Goal: Task Accomplishment & Management: Use online tool/utility

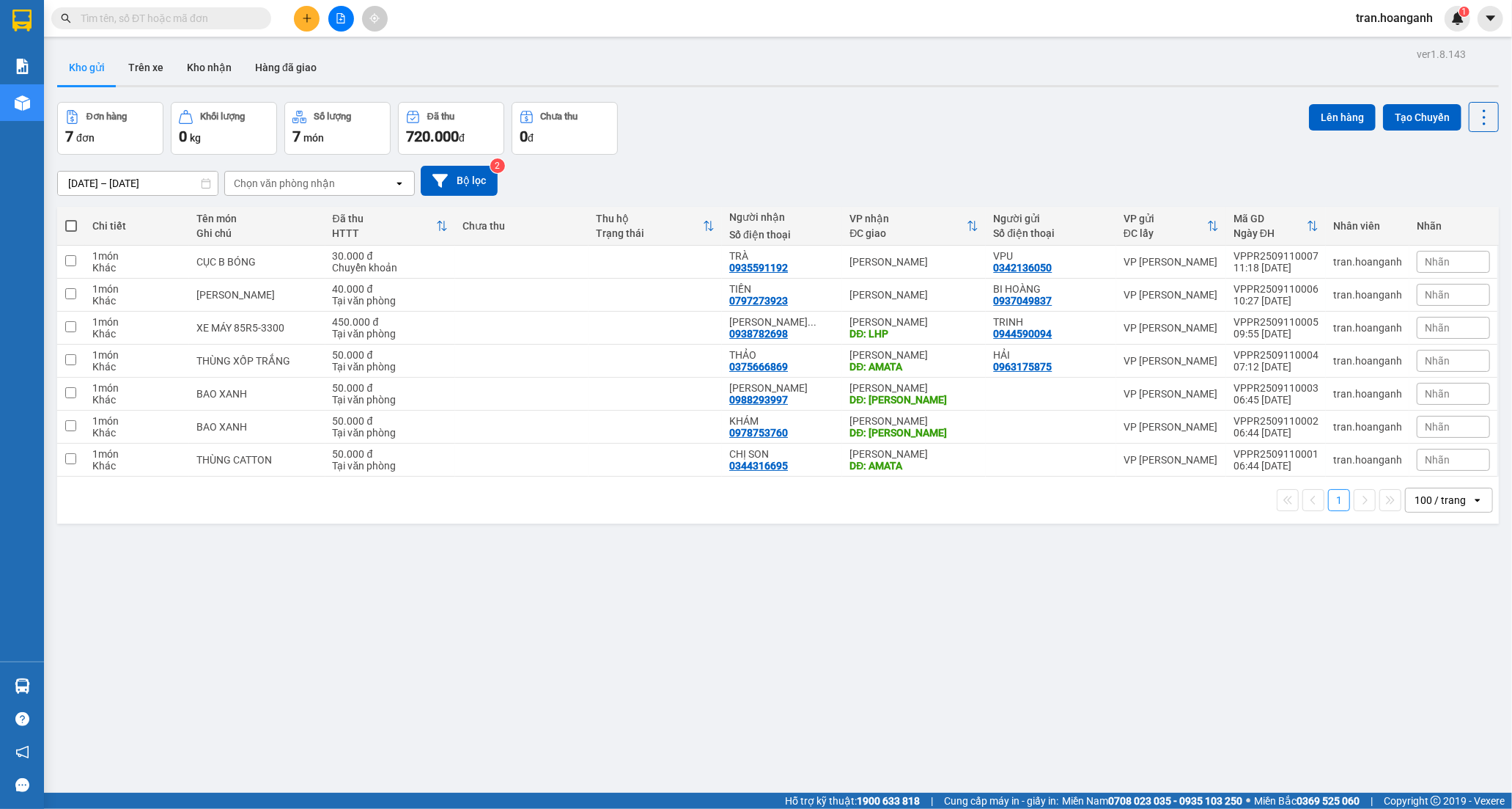
click at [71, 229] on span at bounding box center [71, 226] width 11 height 11
click at [71, 218] on input "checkbox" at bounding box center [71, 218] width 0 height 0
checkbox input "true"
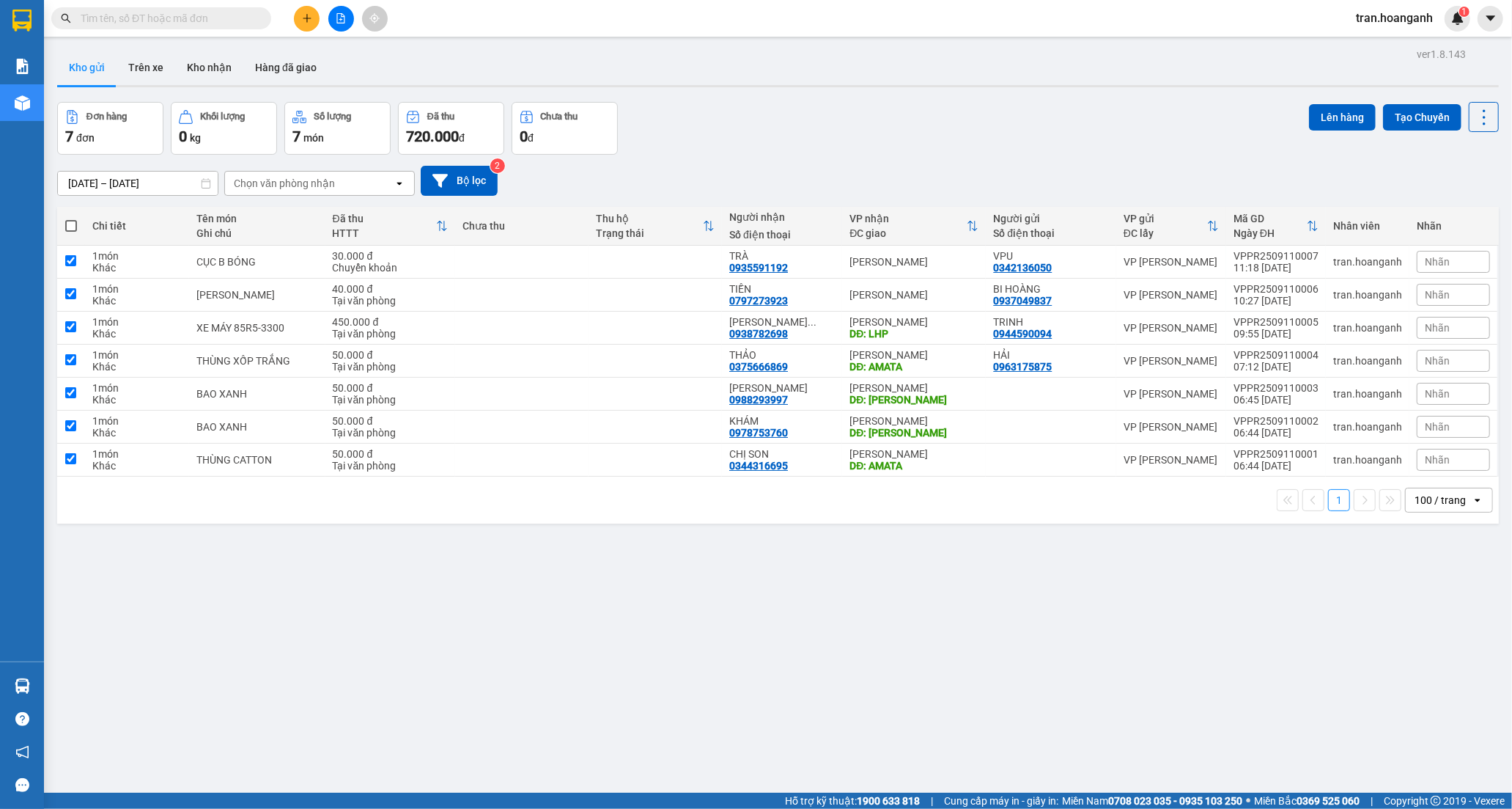
checkbox input "true"
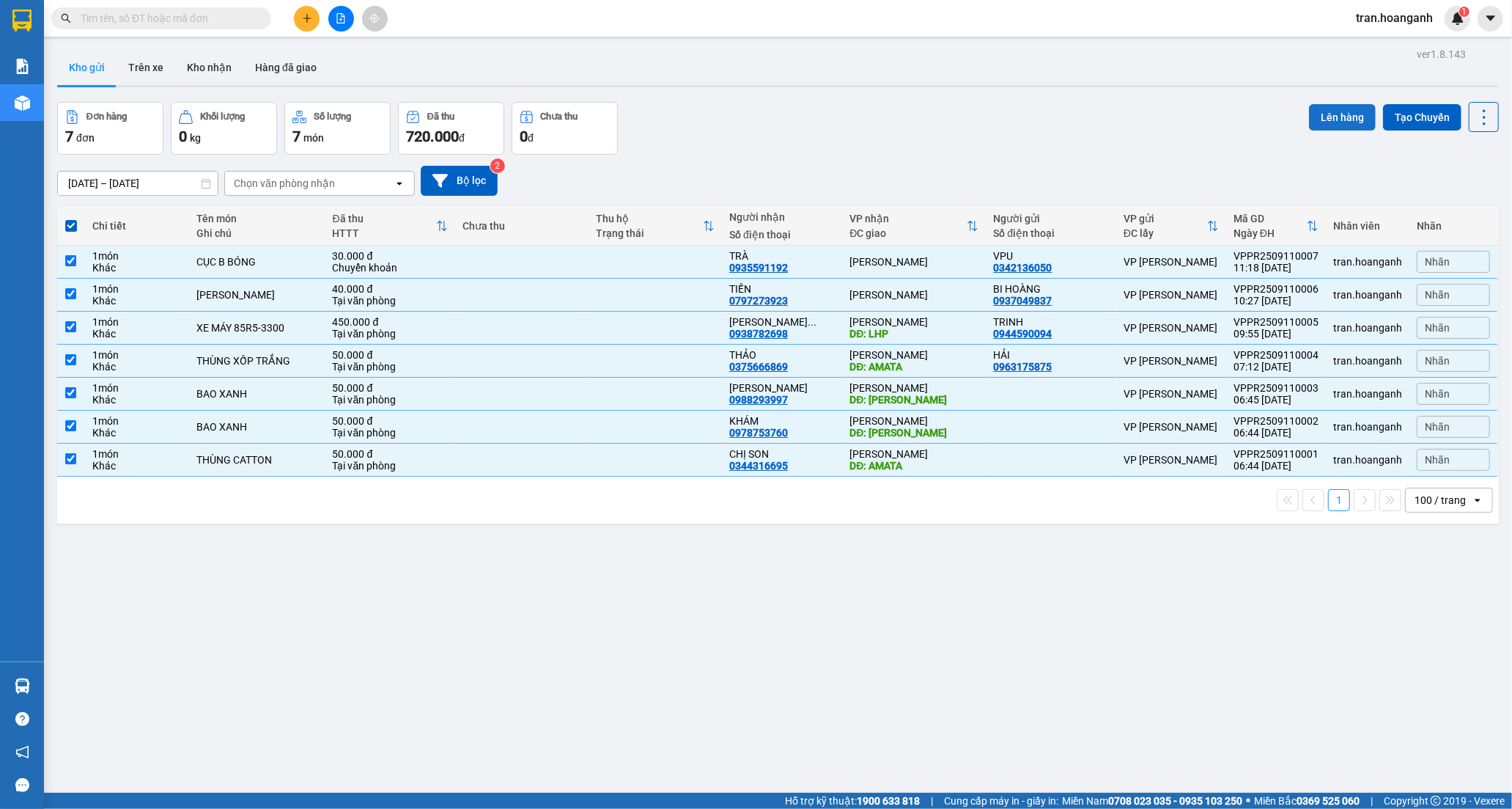
click at [1328, 121] on button "Lên hàng" at bounding box center [1342, 118] width 67 height 27
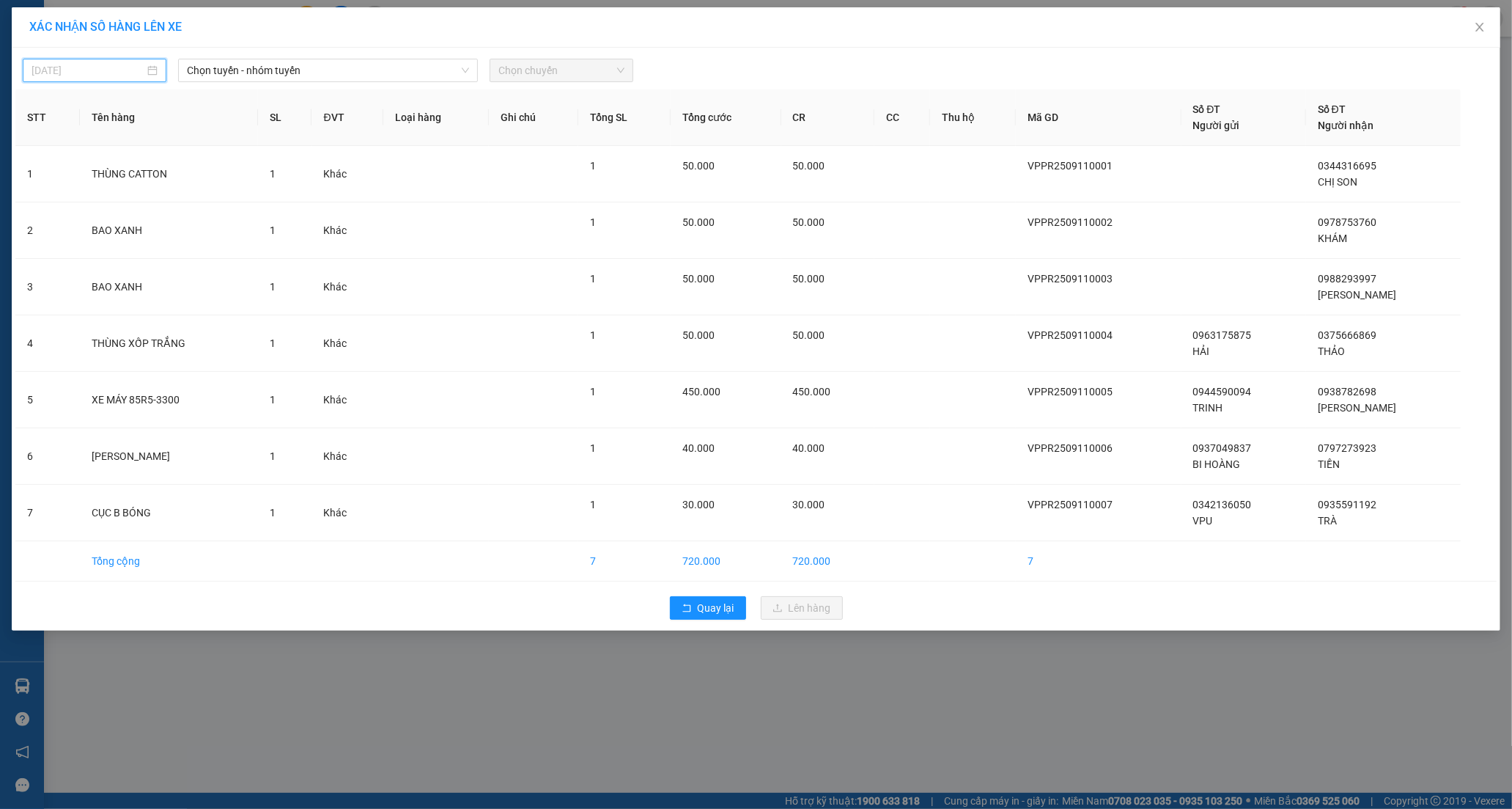
click at [104, 71] on input "[DATE]" at bounding box center [88, 70] width 113 height 16
type input "[DATE]"
click at [242, 76] on span "Chọn tuyến - nhóm tuyến" at bounding box center [328, 70] width 281 height 22
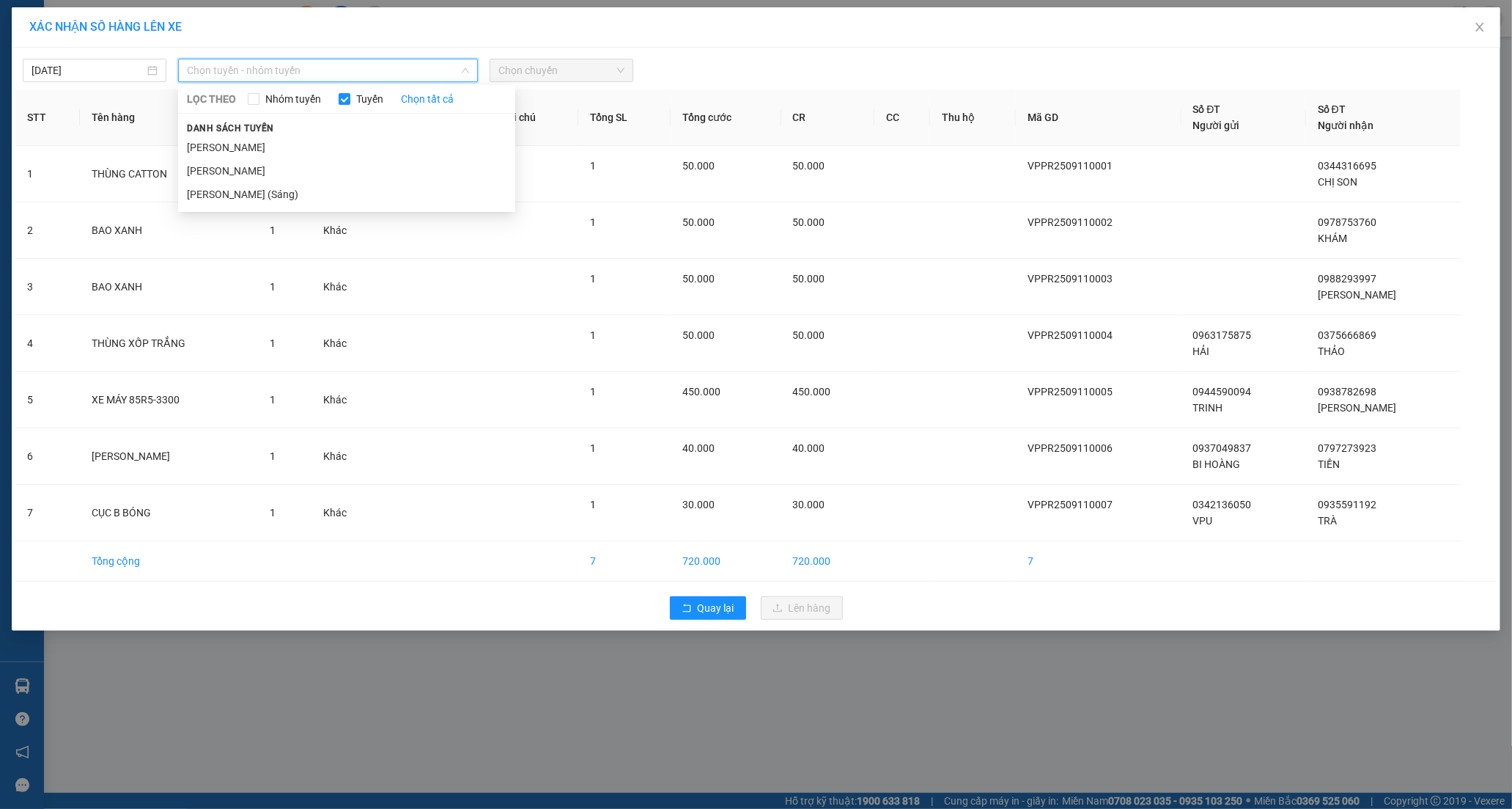
drag, startPoint x: 247, startPoint y: 171, endPoint x: 316, endPoint y: 143, distance: 74.5
click at [249, 171] on li "[PERSON_NAME]" at bounding box center [346, 170] width 337 height 24
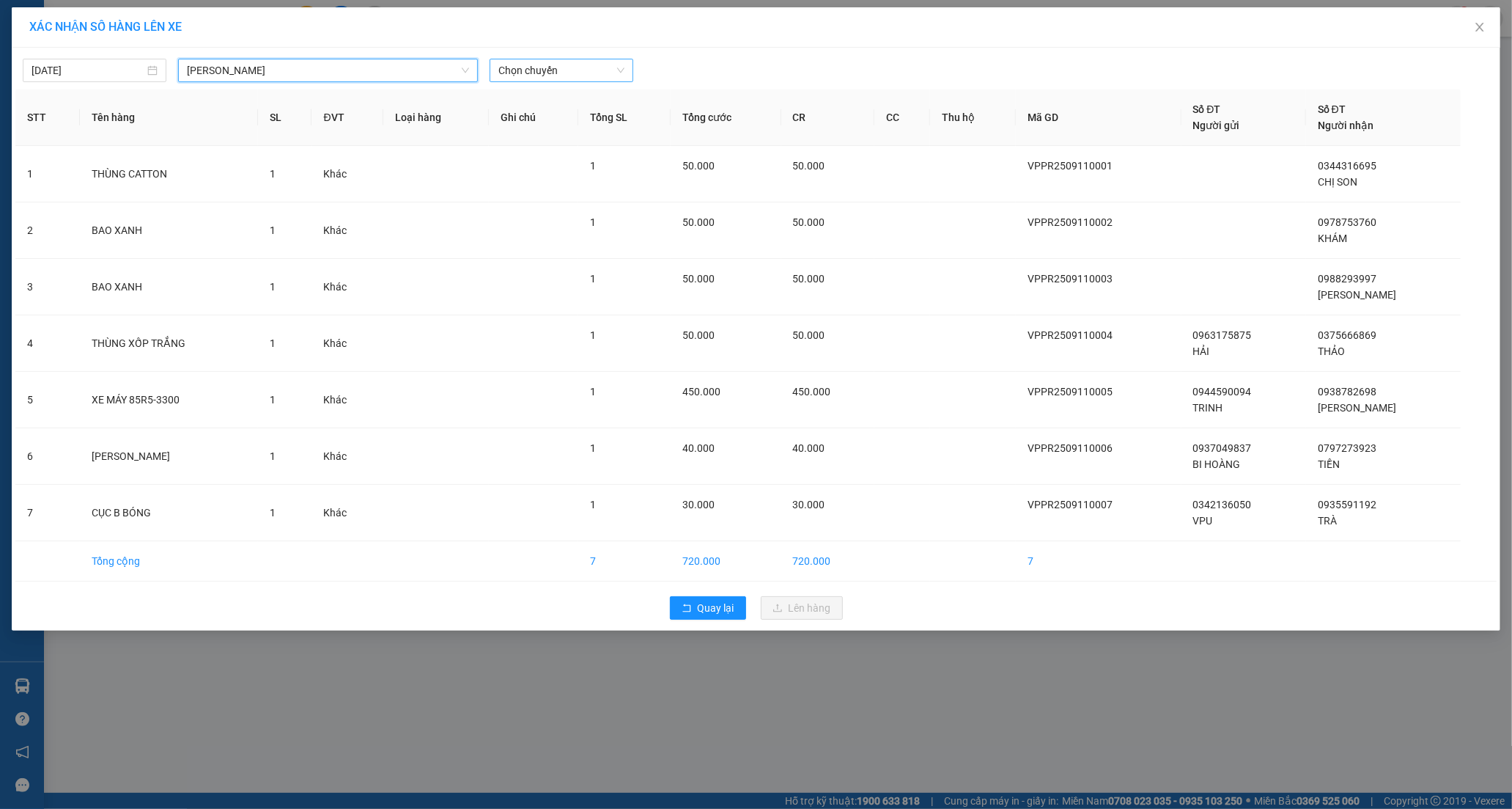
click at [552, 71] on span "Chọn chuyến" at bounding box center [561, 70] width 126 height 22
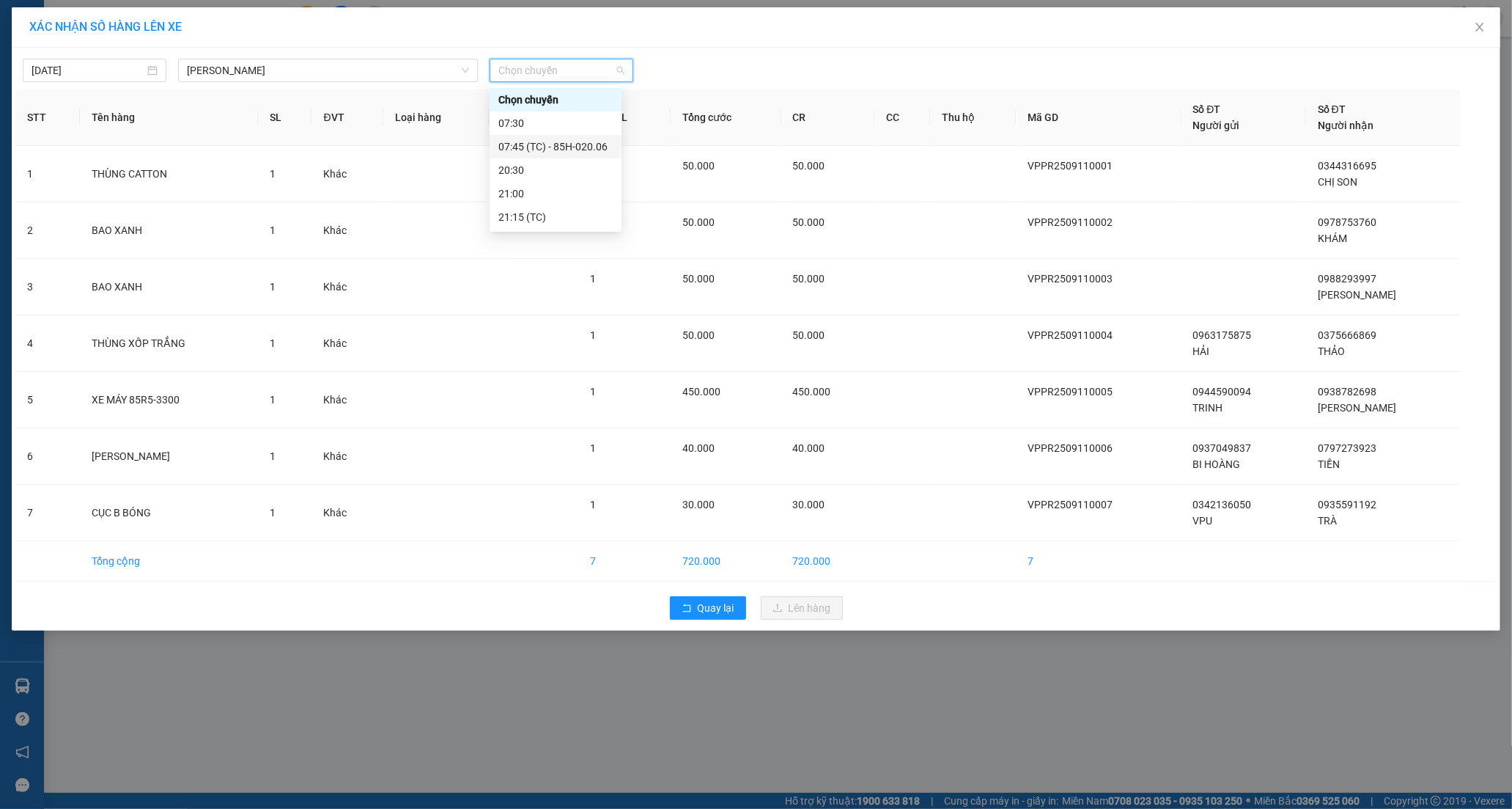
click at [561, 143] on div "07:45 (TC) - 85H-020.06" at bounding box center [555, 146] width 115 height 16
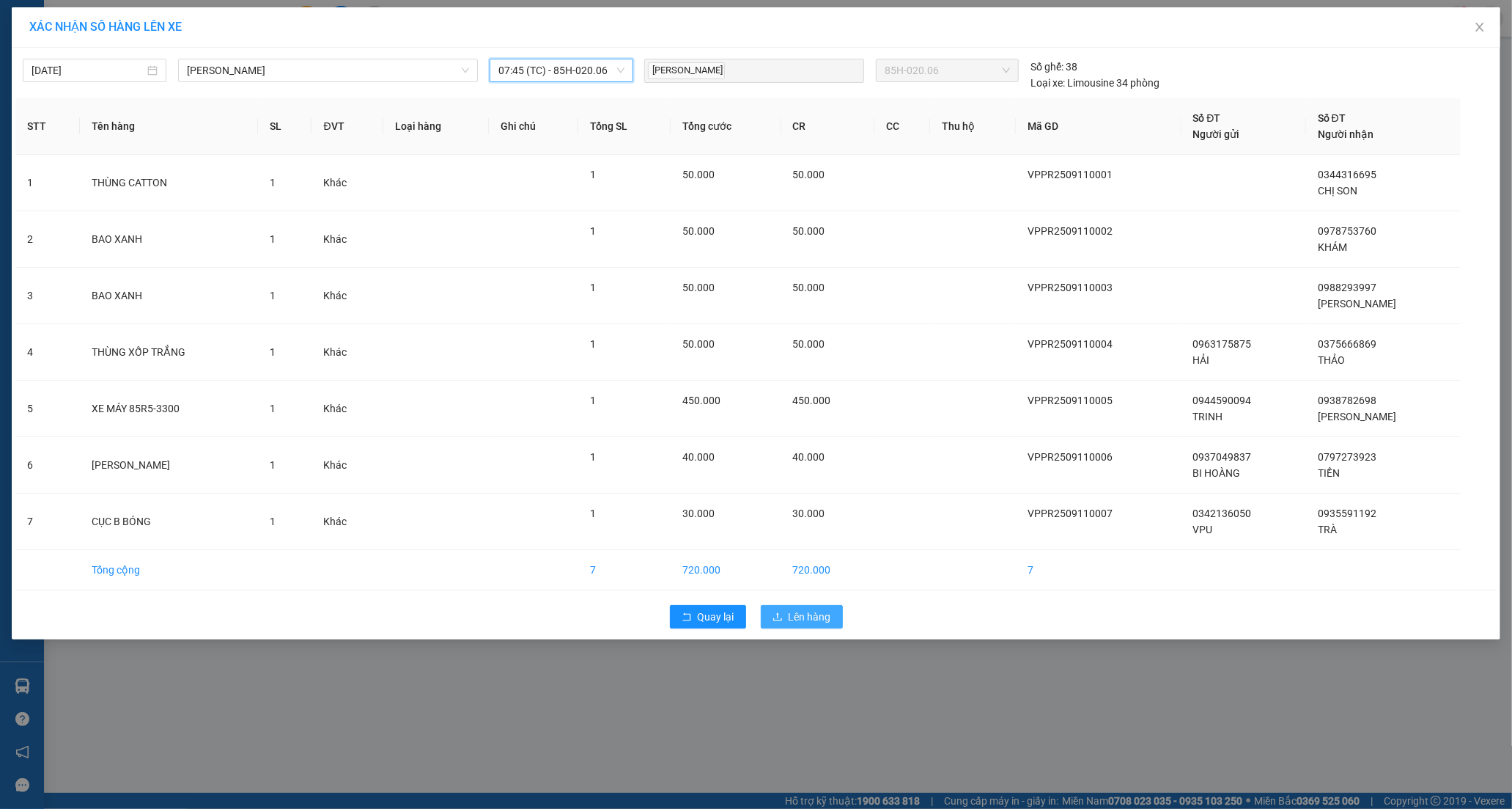
drag, startPoint x: 799, startPoint y: 619, endPoint x: 690, endPoint y: 595, distance: 111.6
click at [795, 619] on span "Lên hàng" at bounding box center [810, 616] width 42 height 16
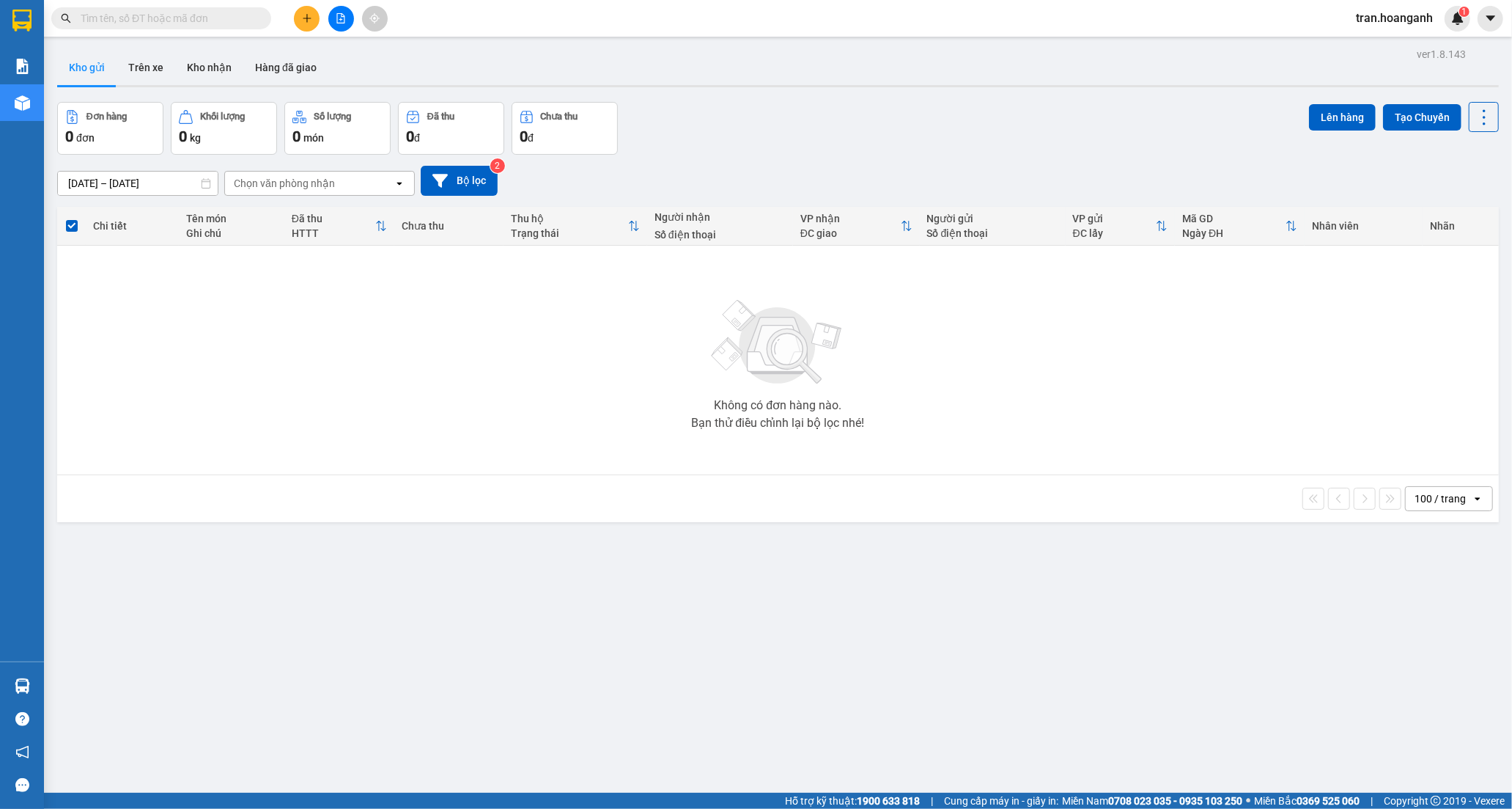
click at [1400, 17] on span "tran.hoanganh" at bounding box center [1393, 17] width 100 height 18
click at [1364, 45] on li "Đăng xuất" at bounding box center [1393, 45] width 101 height 24
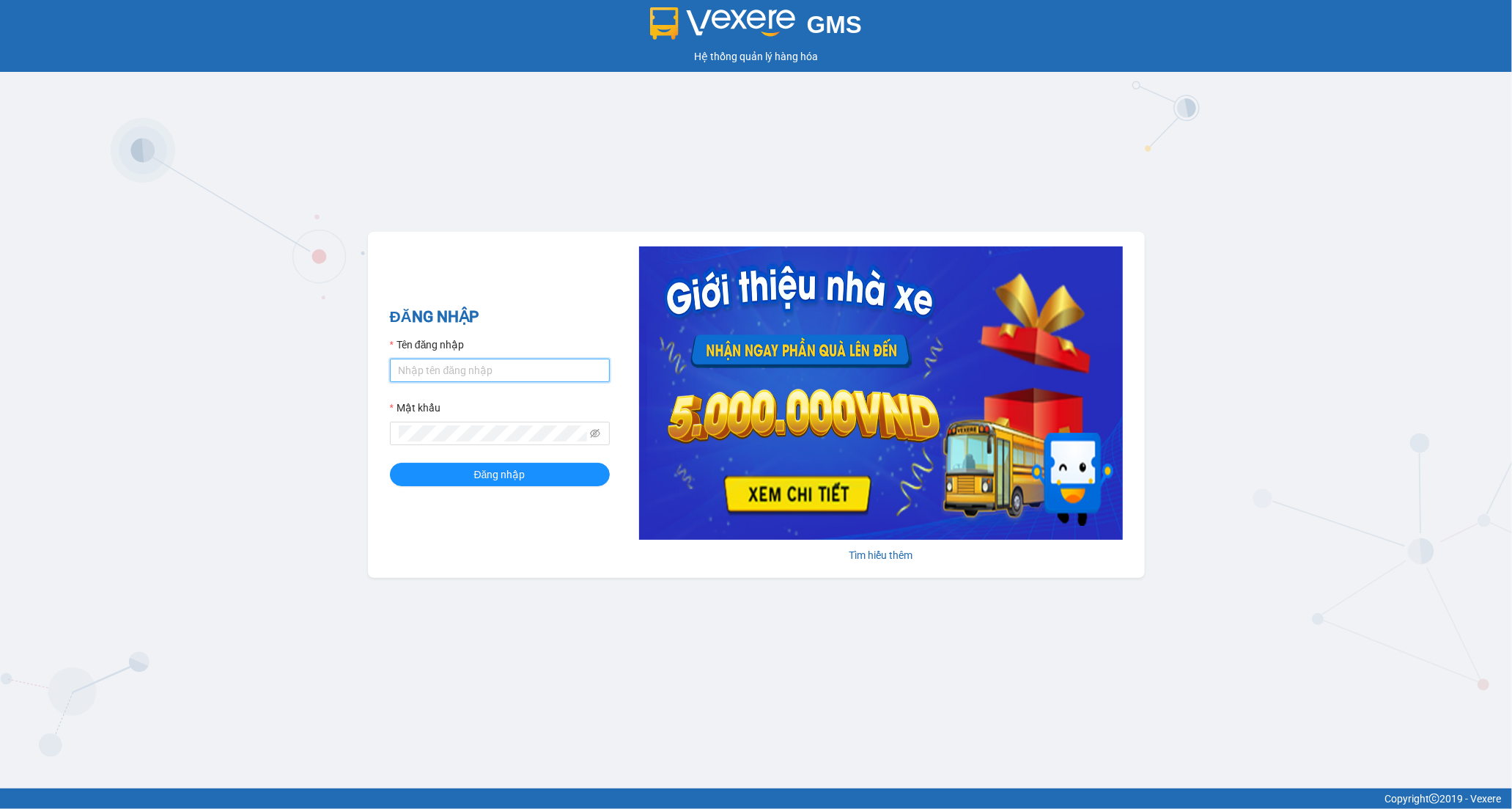
drag, startPoint x: 464, startPoint y: 369, endPoint x: 467, endPoint y: 382, distance: 13.3
click at [464, 369] on input "Tên đăng nhập" at bounding box center [500, 370] width 220 height 24
type input "tramy.hoanganh"
click at [501, 470] on span "Đăng nhập" at bounding box center [500, 474] width 52 height 16
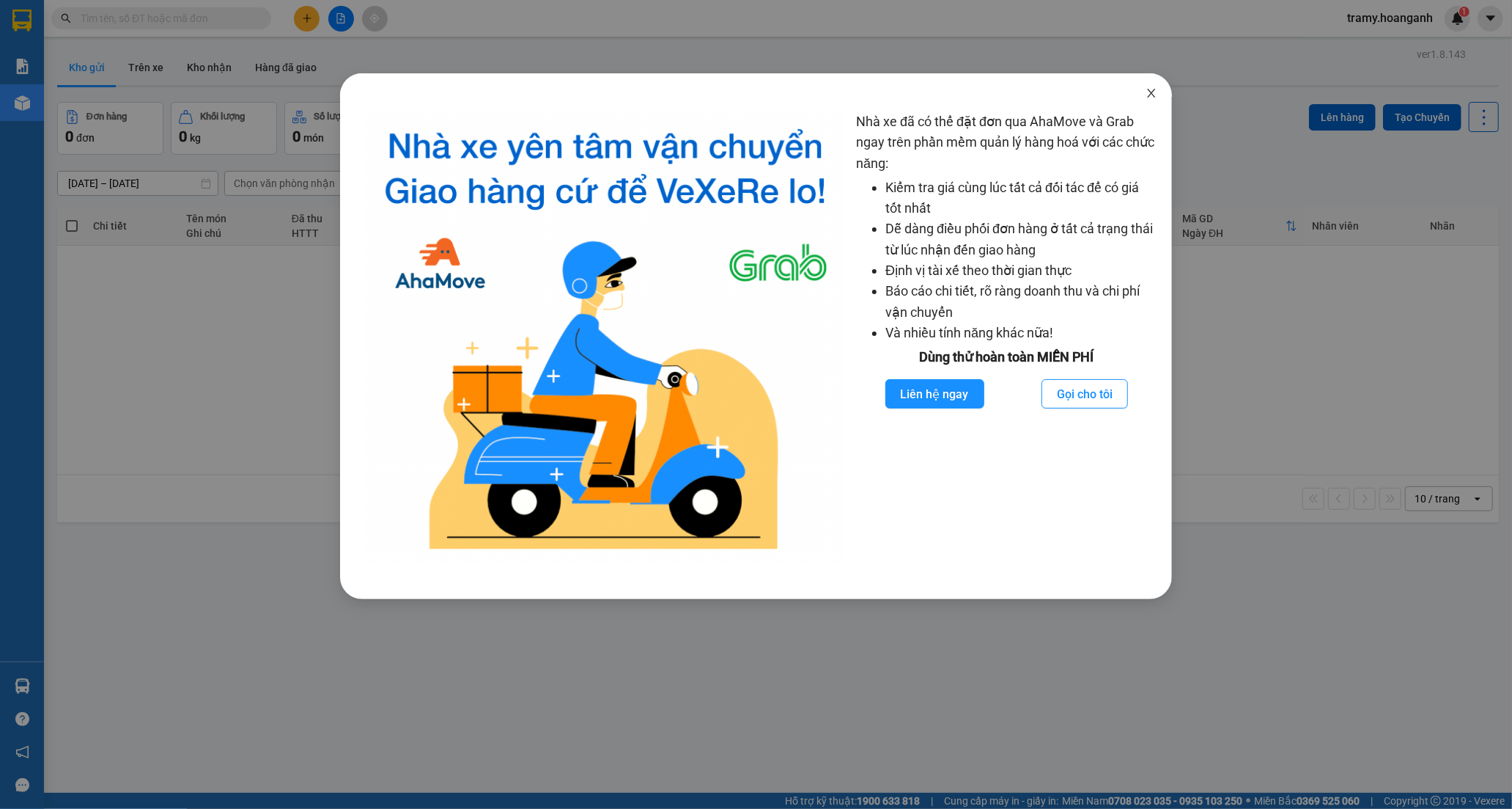
click at [1149, 89] on icon "close" at bounding box center [1151, 93] width 11 height 11
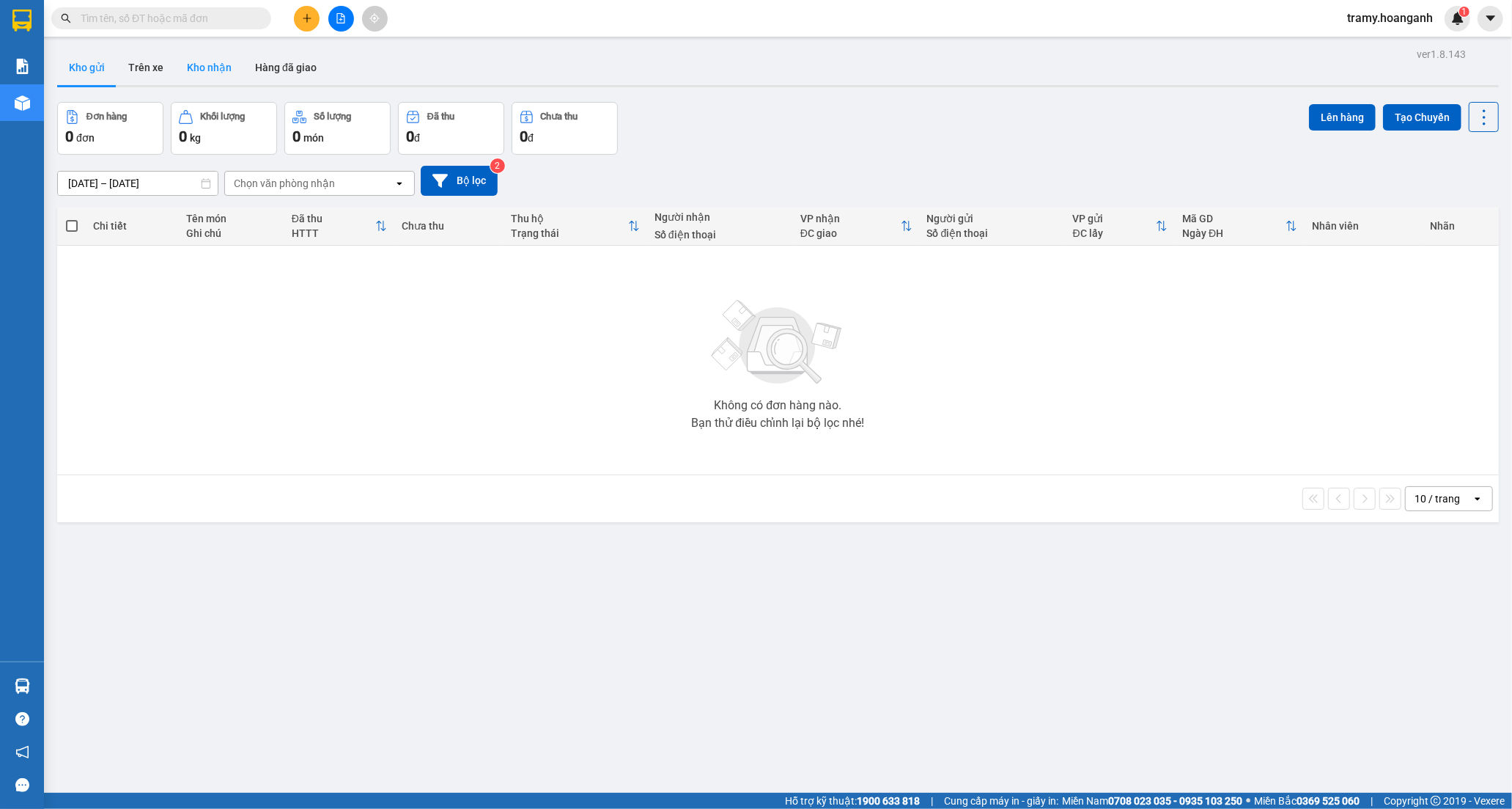
click at [218, 75] on button "Kho nhận" at bounding box center [208, 67] width 68 height 35
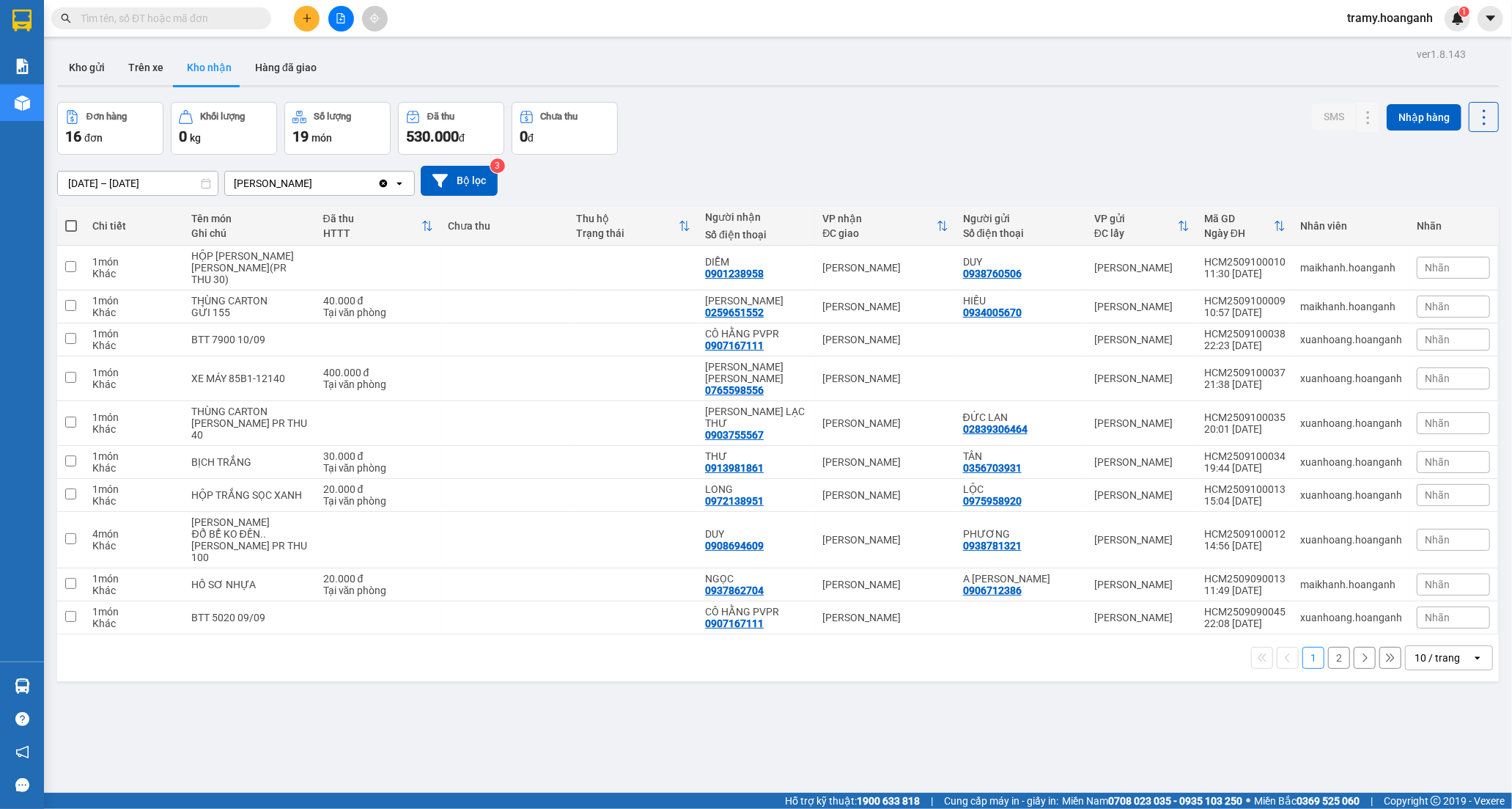
click at [1328, 646] on button "2" at bounding box center [1338, 657] width 22 height 22
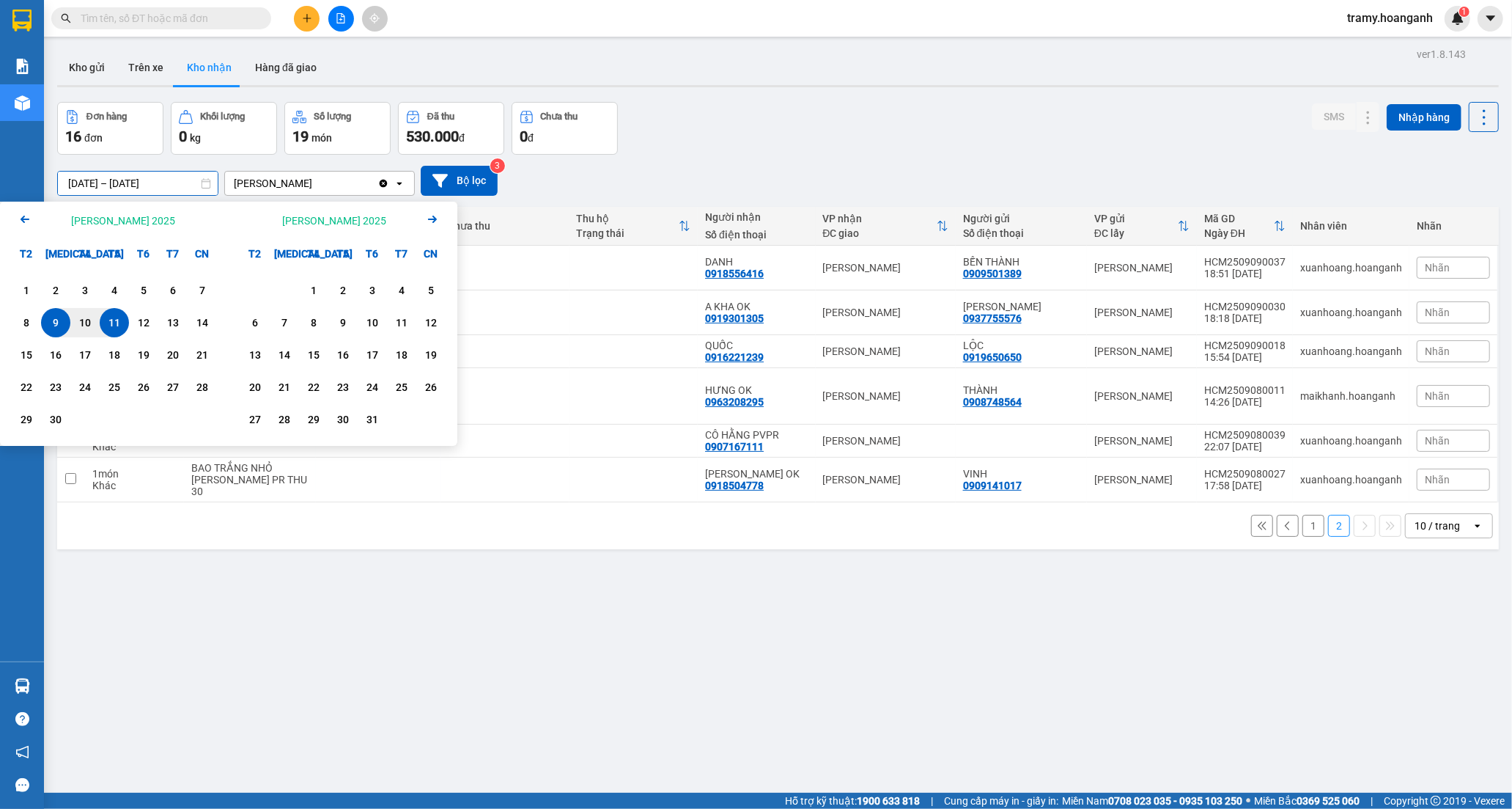
click at [120, 181] on input "[DATE] – [DATE]" at bounding box center [138, 183] width 160 height 24
click at [112, 295] on div "4" at bounding box center [114, 290] width 20 height 17
click at [115, 327] on div "11" at bounding box center [114, 322] width 20 height 17
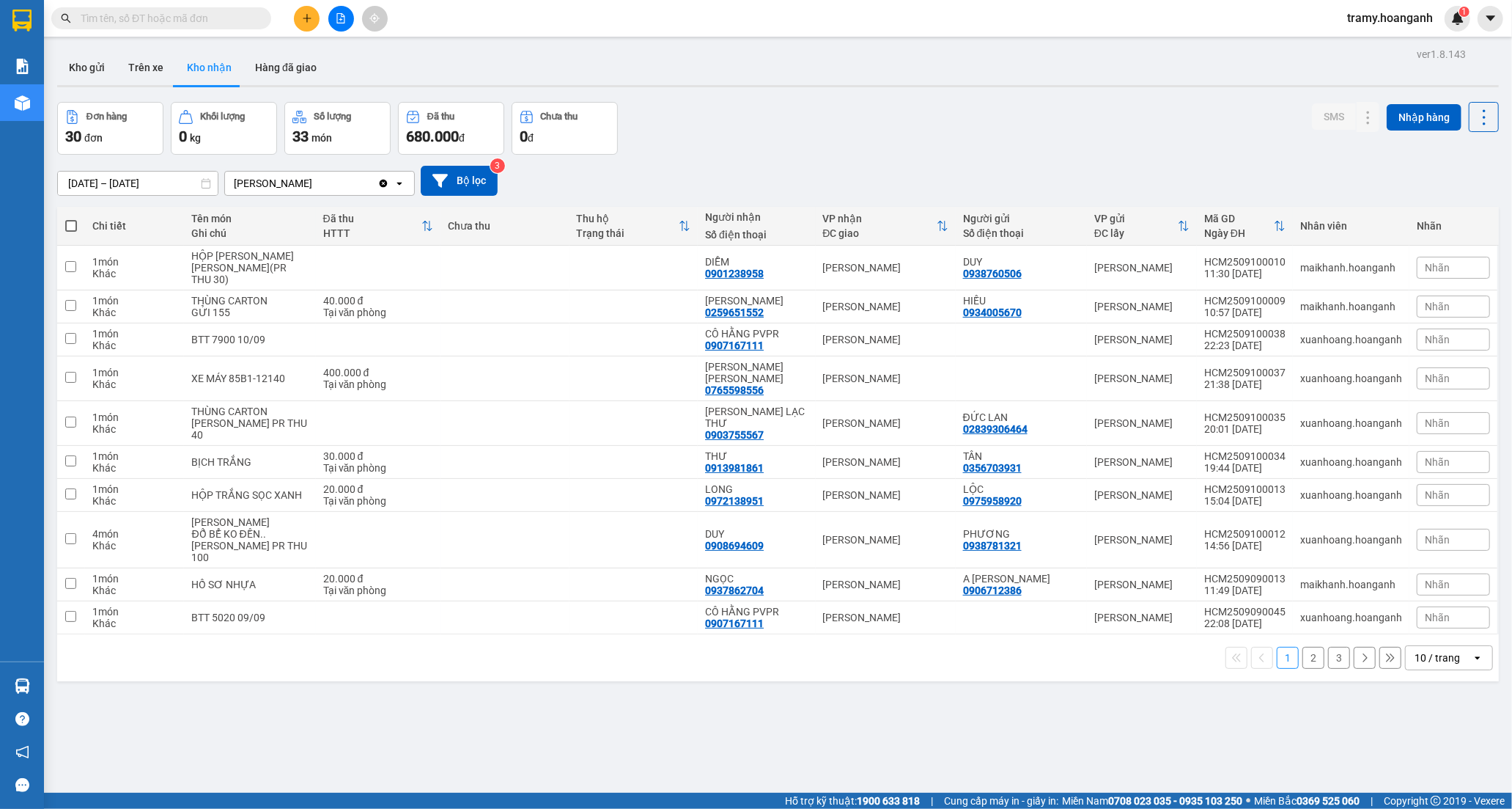
click at [1302, 646] on button "2" at bounding box center [1312, 657] width 22 height 22
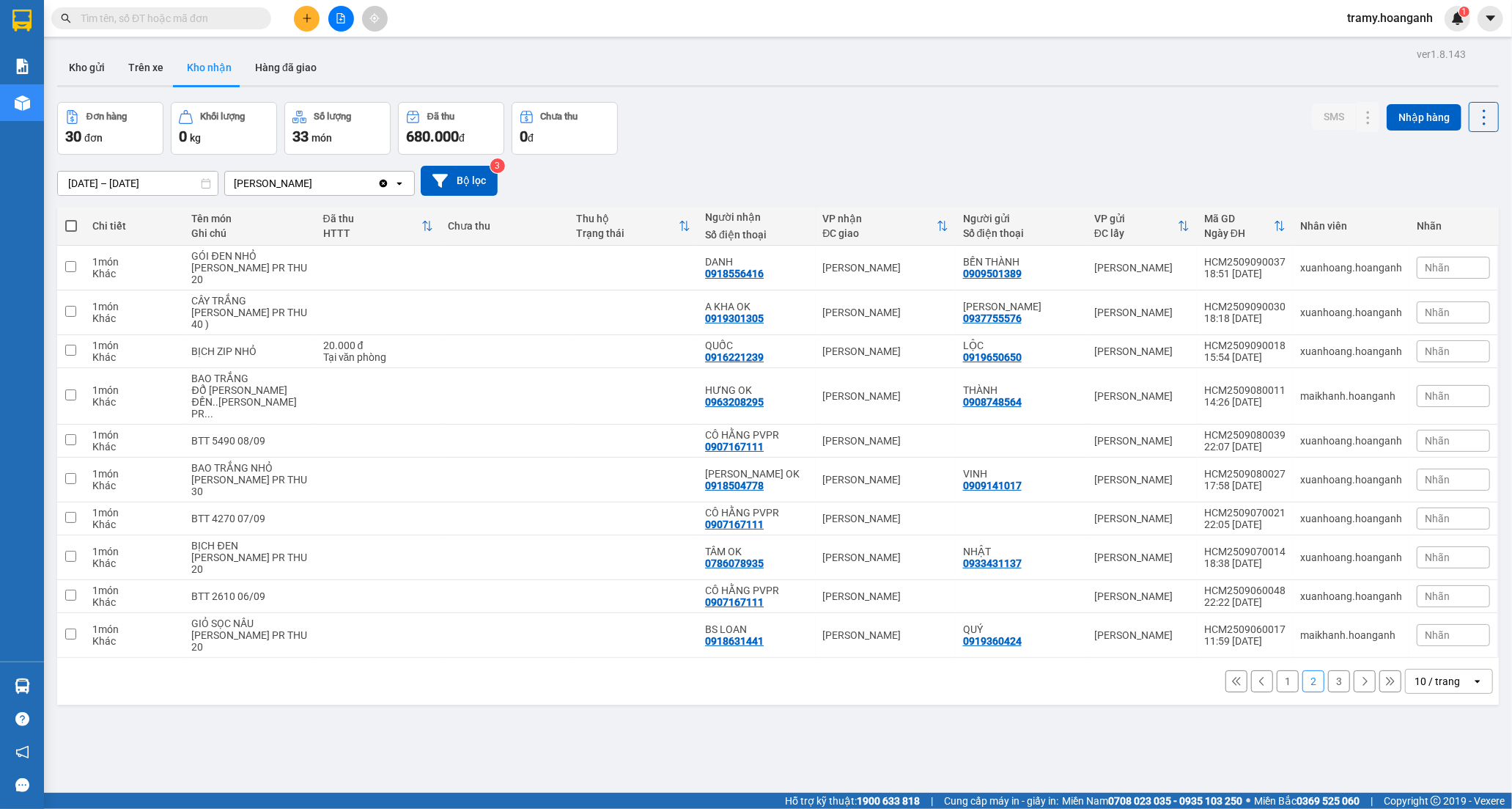
click at [1328, 671] on button "3" at bounding box center [1338, 681] width 22 height 22
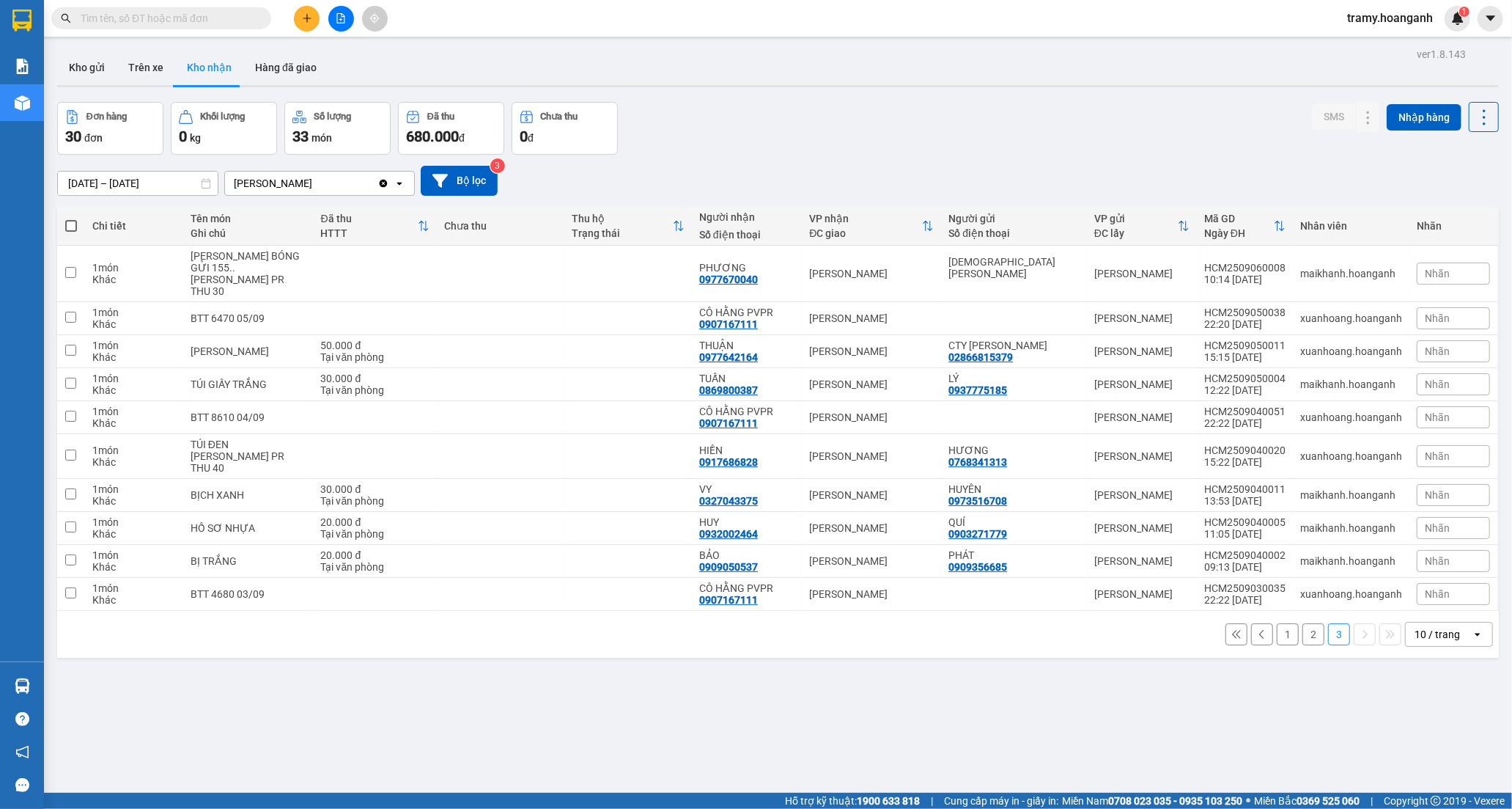
click at [1283, 623] on button "1" at bounding box center [1287, 634] width 22 height 22
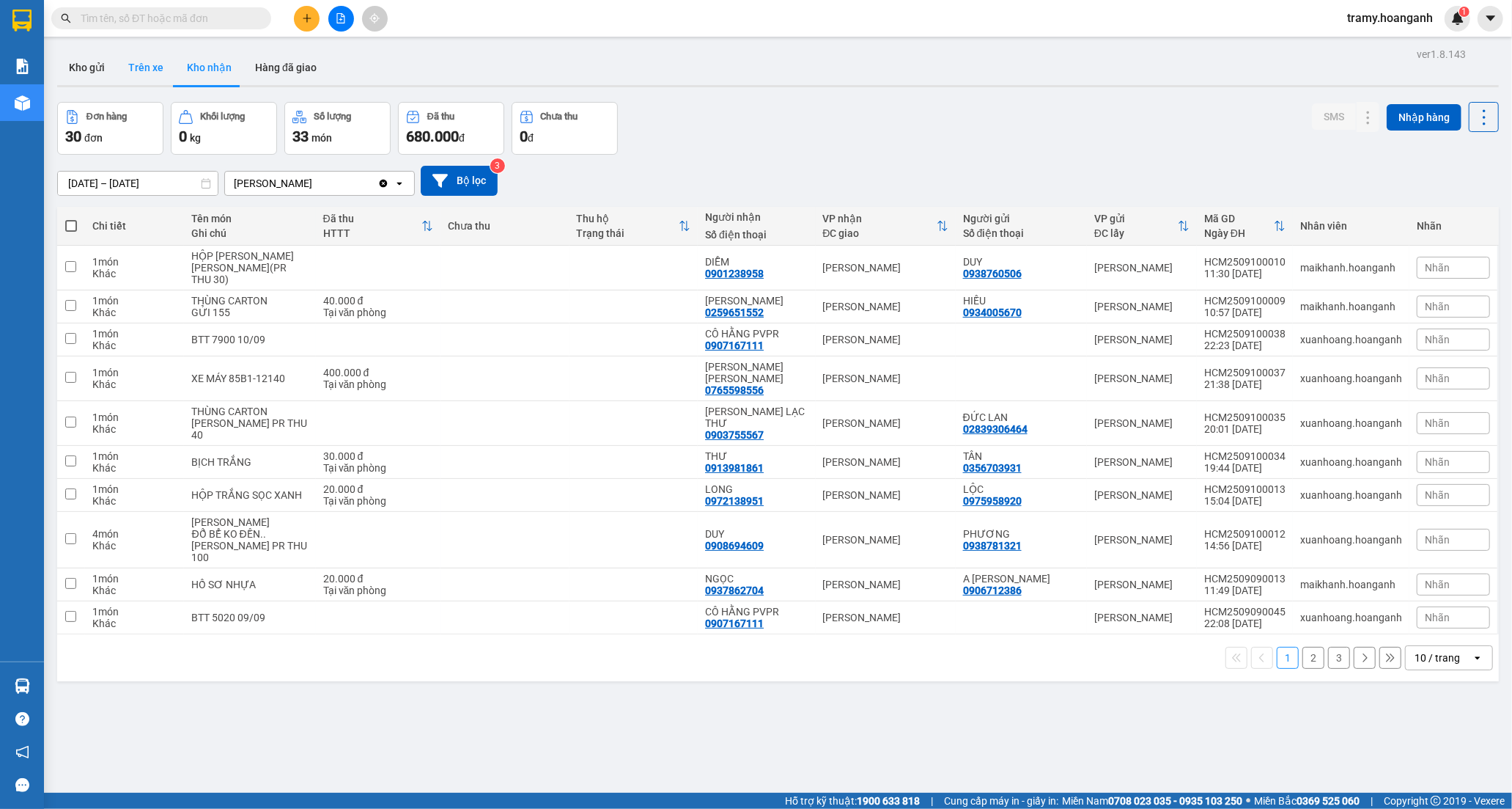
click at [137, 71] on button "Trên xe" at bounding box center [145, 67] width 58 height 35
type input "[DATE] – [DATE]"
